Goal: Task Accomplishment & Management: Manage account settings

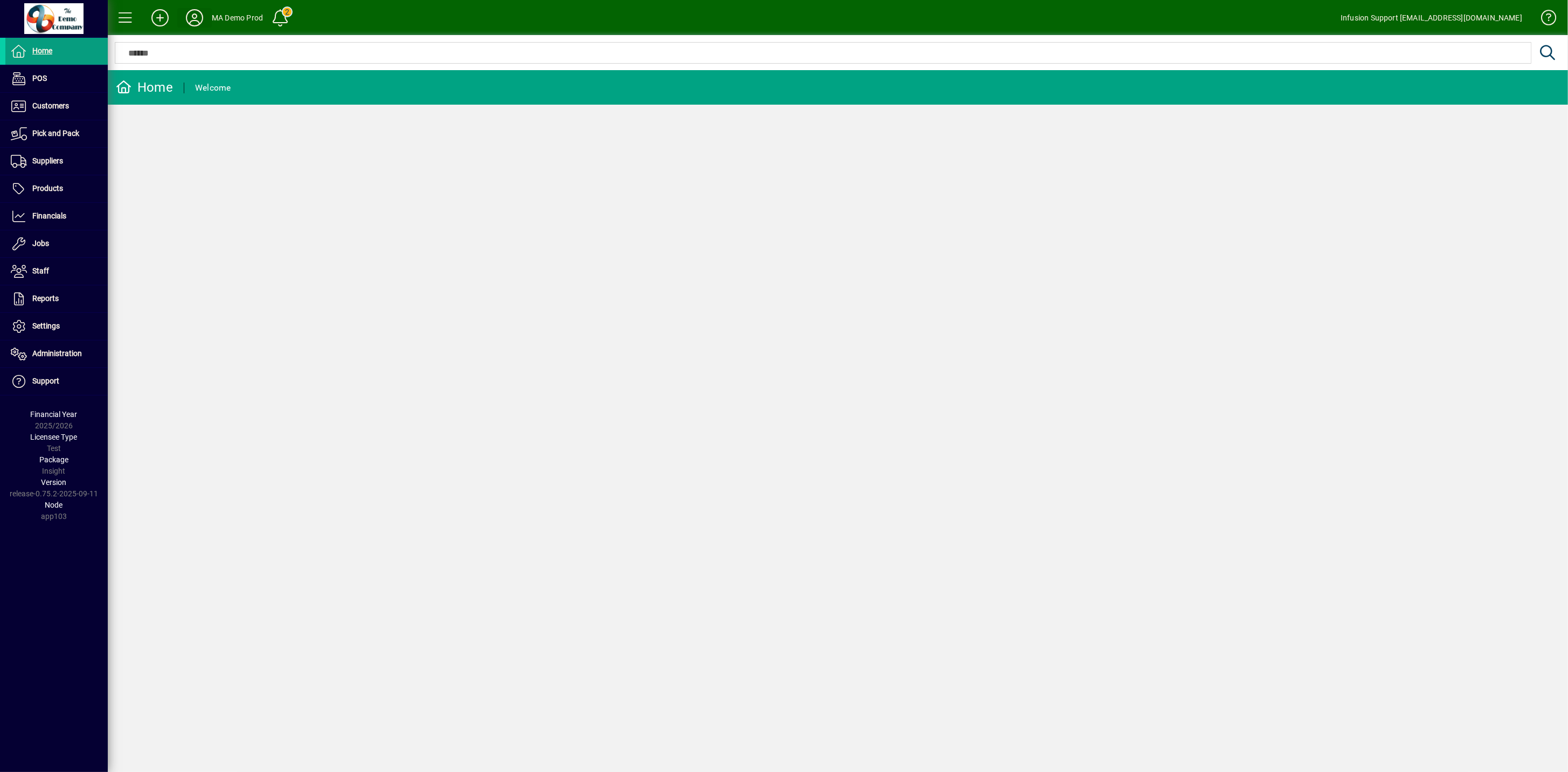
click at [186, 15] on icon at bounding box center [194, 18] width 21 height 18
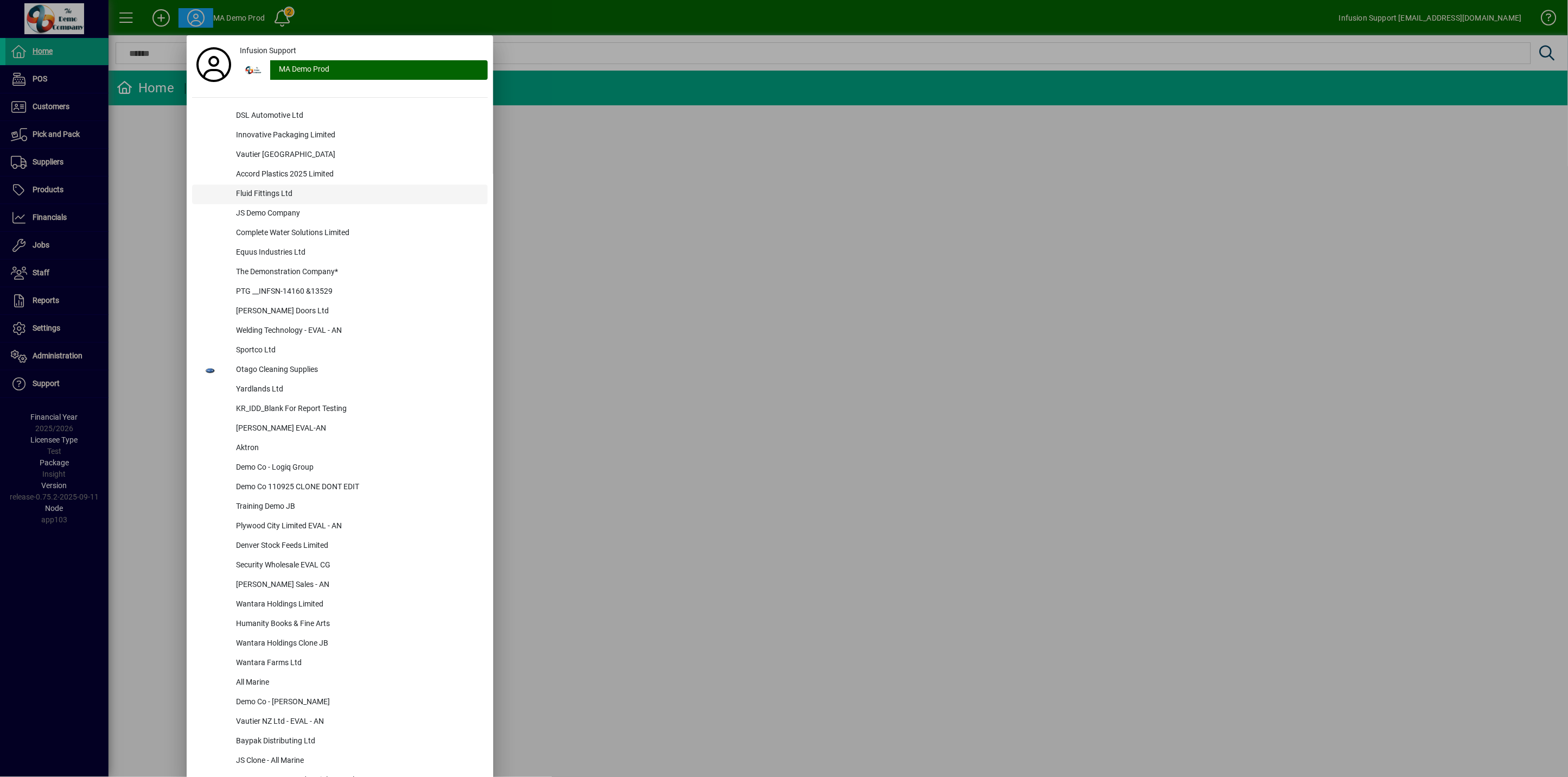
click at [257, 193] on div "Fluid Fittings Ltd" at bounding box center [357, 194] width 260 height 20
